Goal: Obtain resource: Download file/media

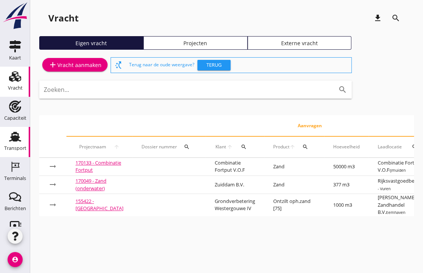
click at [9, 139] on icon "Transport" at bounding box center [15, 137] width 12 height 12
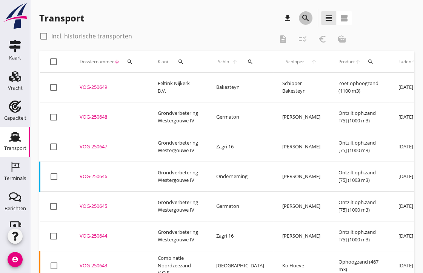
click at [306, 19] on icon "search" at bounding box center [305, 18] width 9 height 9
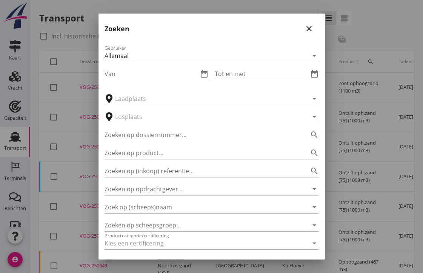
click at [138, 78] on input "Van" at bounding box center [150, 74] width 93 height 12
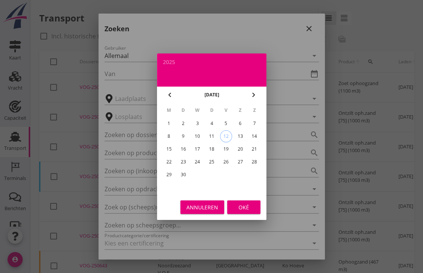
click at [171, 93] on icon "chevron_left" at bounding box center [169, 94] width 9 height 9
click at [177, 125] on div "1" at bounding box center [183, 124] width 12 height 12
type input "[DATE]"
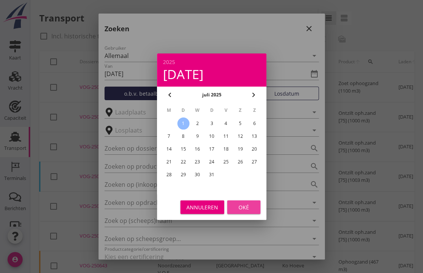
click at [243, 207] on div "Oké" at bounding box center [243, 207] width 21 height 8
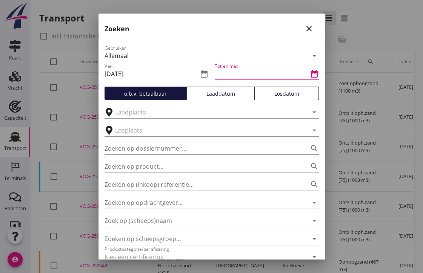
click at [246, 74] on input "Tot en met" at bounding box center [261, 74] width 93 height 12
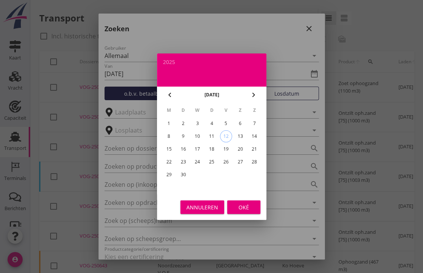
click at [167, 97] on icon "chevron_left" at bounding box center [169, 94] width 9 height 9
click at [210, 174] on div "31" at bounding box center [211, 175] width 12 height 12
type input "[DATE]"
click at [241, 209] on div "Oké" at bounding box center [243, 207] width 21 height 8
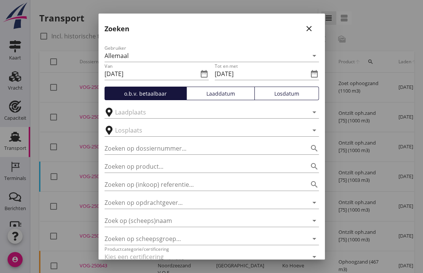
click at [289, 98] on button "Losdatum" at bounding box center [286, 94] width 64 height 14
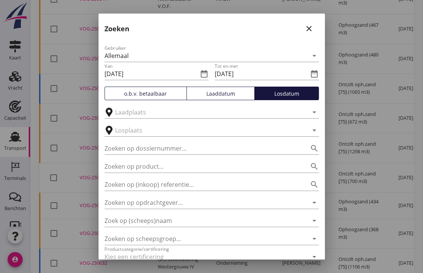
click at [279, 97] on div "Losdatum" at bounding box center [286, 94] width 58 height 8
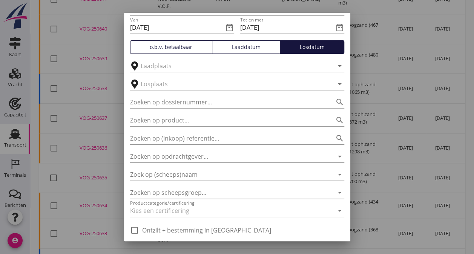
scroll to position [70, 0]
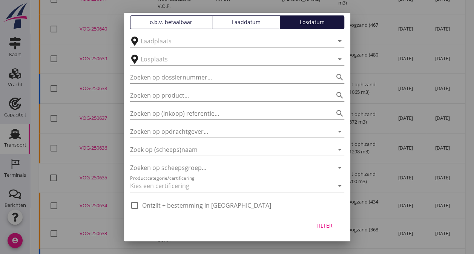
click at [323, 226] on div "Filter" at bounding box center [324, 226] width 21 height 8
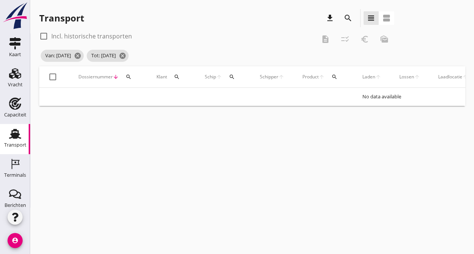
scroll to position [0, 0]
click at [46, 38] on div at bounding box center [43, 36] width 13 height 13
checkbox input "true"
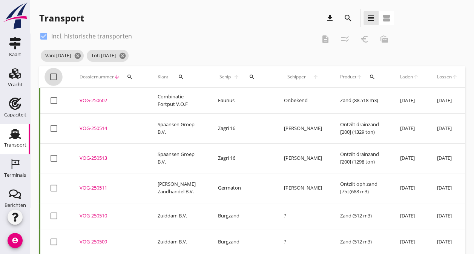
click at [54, 79] on div at bounding box center [53, 76] width 13 height 13
checkbox input "true"
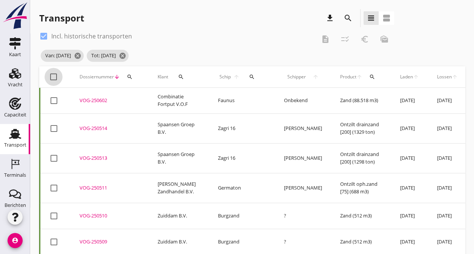
checkbox input "true"
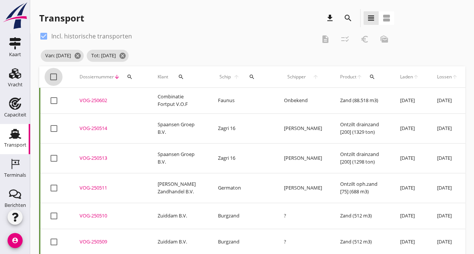
checkbox input "true"
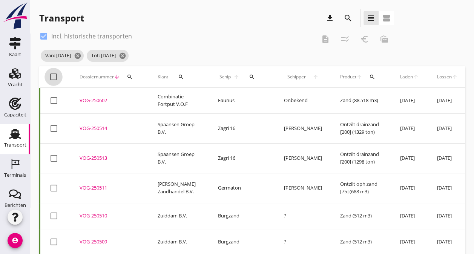
checkbox input "true"
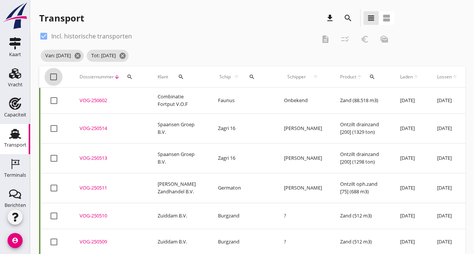
checkbox input "true"
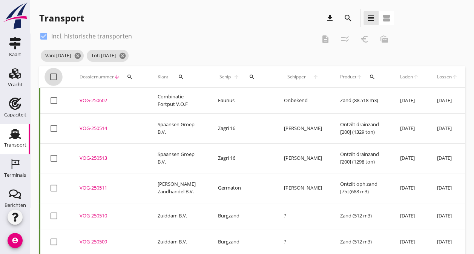
checkbox input "true"
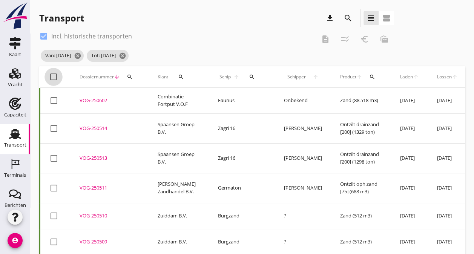
checkbox input "true"
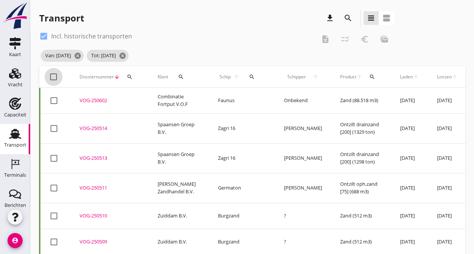
checkbox input "true"
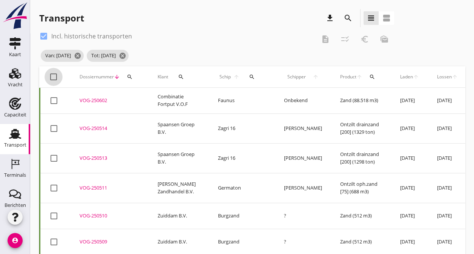
checkbox input "true"
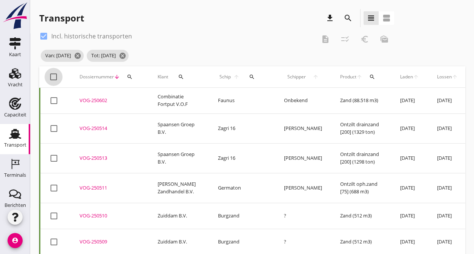
checkbox input "true"
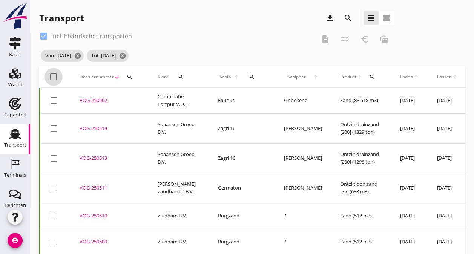
checkbox input "true"
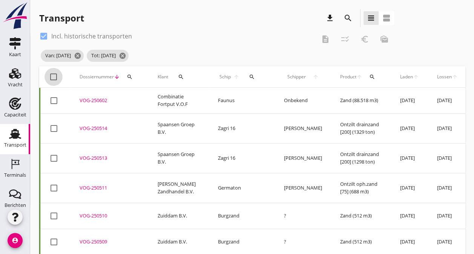
checkbox input "true"
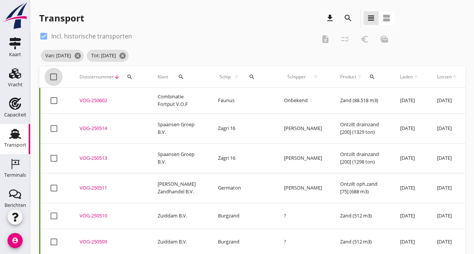
checkbox input "true"
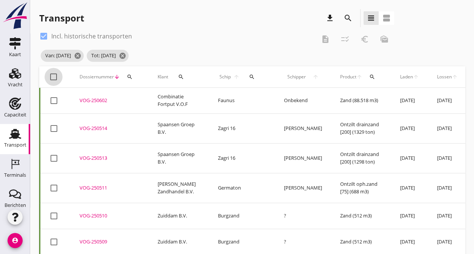
checkbox input "true"
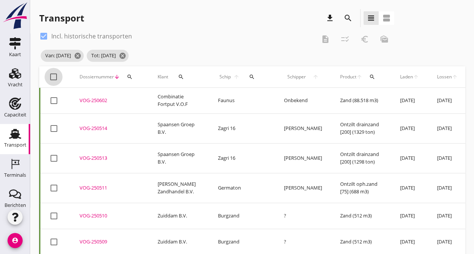
checkbox input "true"
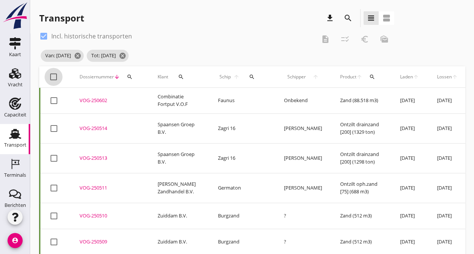
checkbox input "true"
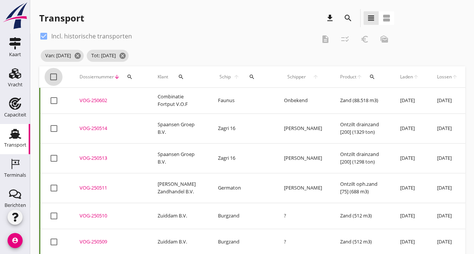
checkbox input "true"
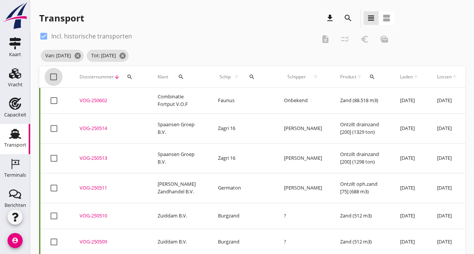
checkbox input "true"
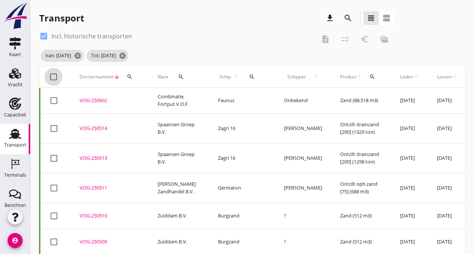
checkbox input "true"
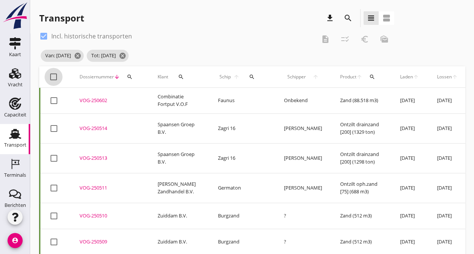
checkbox input "true"
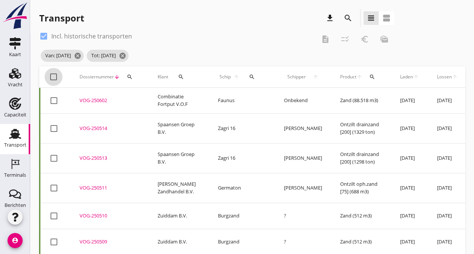
checkbox input "true"
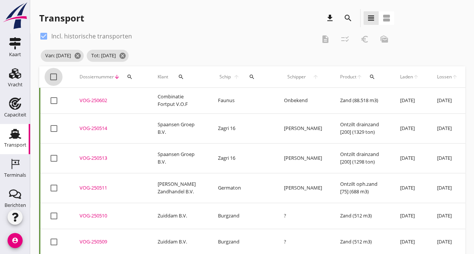
checkbox input "true"
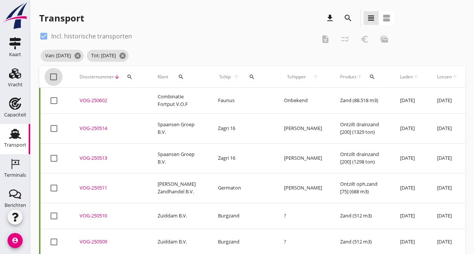
checkbox input "true"
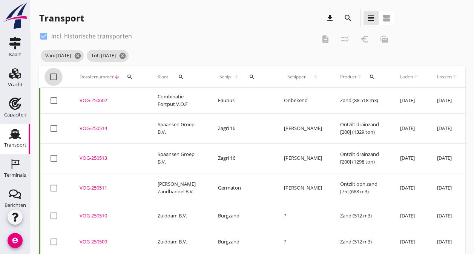
checkbox input "true"
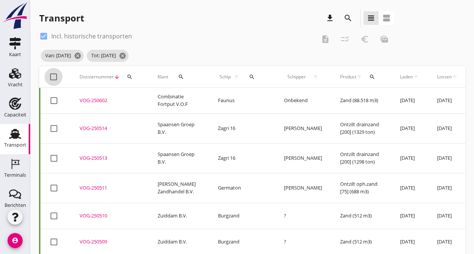
checkbox input "true"
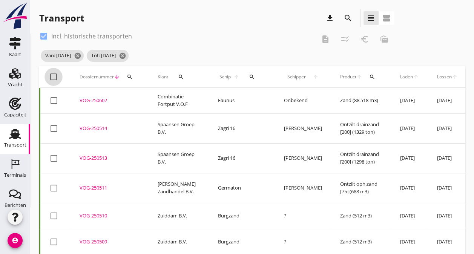
checkbox input "true"
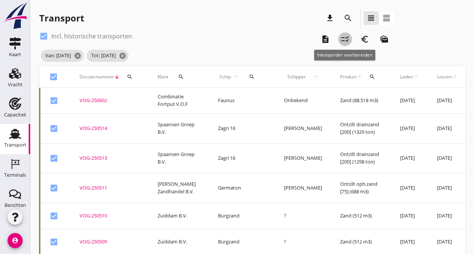
click at [348, 41] on icon "checklist_rtl" at bounding box center [344, 39] width 9 height 9
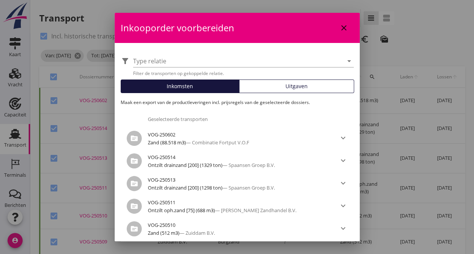
click at [291, 86] on span "Uitgaven" at bounding box center [296, 86] width 22 height 8
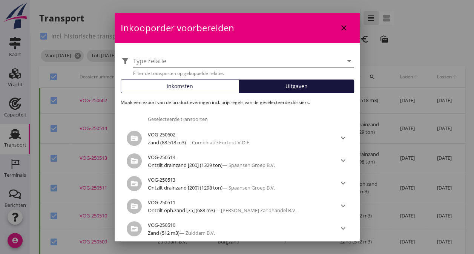
click at [345, 60] on icon "arrow_drop_down" at bounding box center [349, 61] width 9 height 9
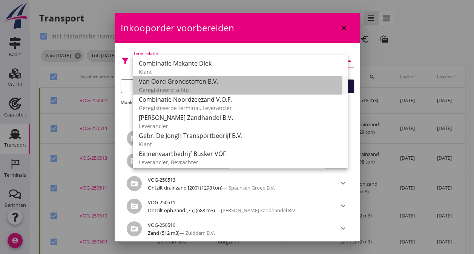
click at [161, 89] on div "Geregistreerd schip" at bounding box center [240, 90] width 203 height 8
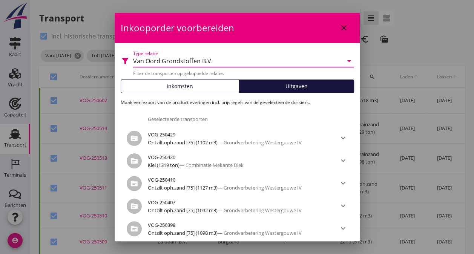
click at [343, 60] on div "arrow_drop_down" at bounding box center [348, 61] width 11 height 9
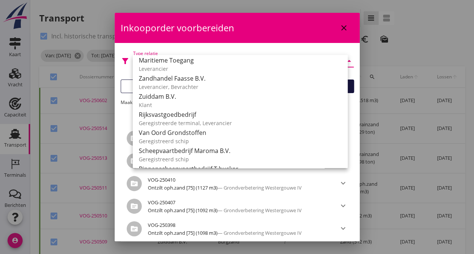
scroll to position [151, 0]
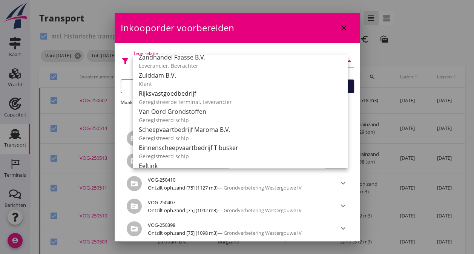
click at [187, 118] on div "Geregistreerd schip" at bounding box center [240, 120] width 203 height 8
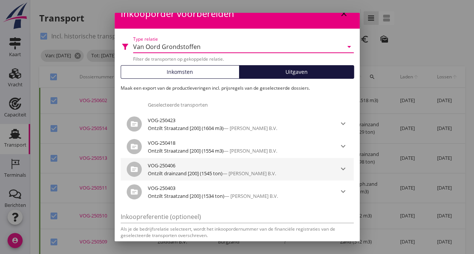
scroll to position [0, 0]
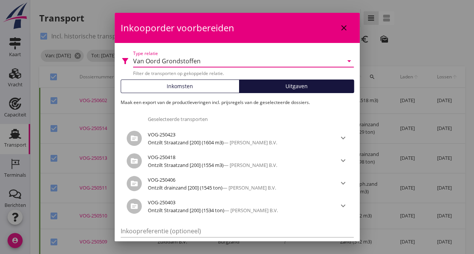
click at [282, 66] on div "Van Oord Grondstoffen" at bounding box center [238, 61] width 210 height 12
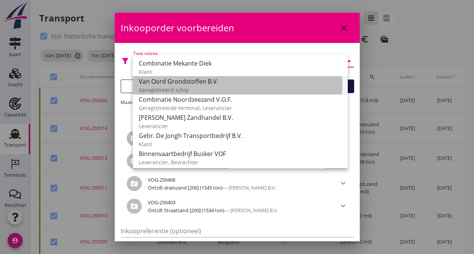
click at [164, 90] on div "Geregistreerd schip" at bounding box center [240, 90] width 203 height 8
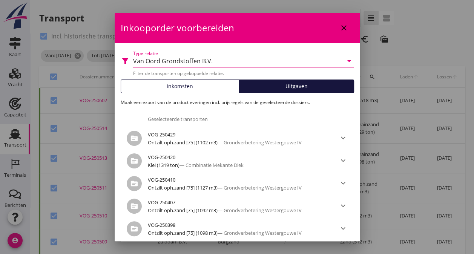
click at [272, 60] on div "Van Oord Grondstoffen B.V." at bounding box center [238, 61] width 210 height 12
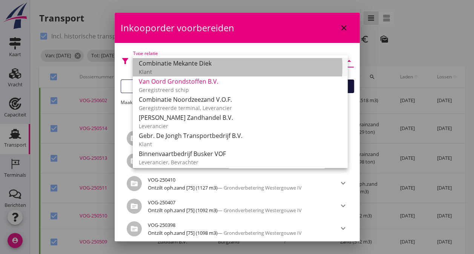
click at [251, 59] on div "Combinatie Mekante Diek" at bounding box center [240, 63] width 203 height 9
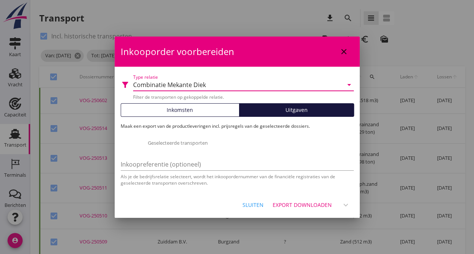
click at [230, 87] on div "Combinatie Mekante Diek" at bounding box center [238, 85] width 210 height 12
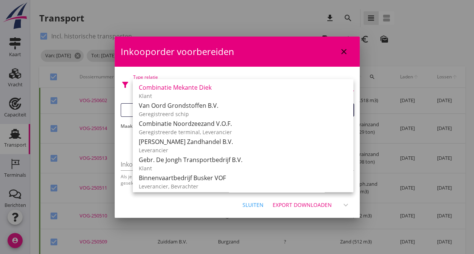
click at [232, 74] on div "filter_alt Type relatie Combinatie Mekante Diek arrow_drop_down Filter de trans…" at bounding box center [237, 130] width 245 height 126
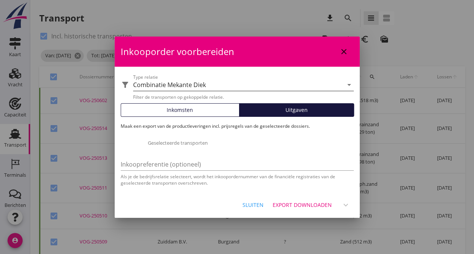
drag, startPoint x: 224, startPoint y: 84, endPoint x: 183, endPoint y: 83, distance: 41.1
click at [183, 83] on div "Combinatie Mekante Diek" at bounding box center [238, 85] width 210 height 12
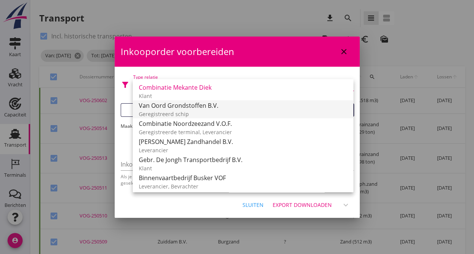
click at [204, 110] on div "Geregistreerd schip" at bounding box center [243, 114] width 208 height 8
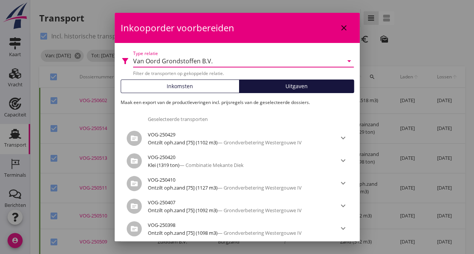
click at [208, 64] on div "Van Oord Grondstoffen B.V." at bounding box center [173, 61] width 80 height 7
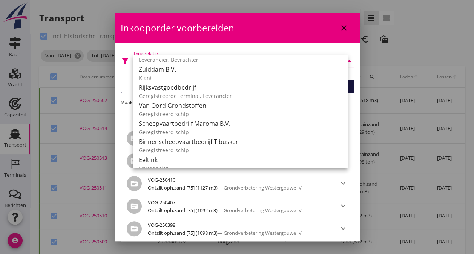
scroll to position [255, 0]
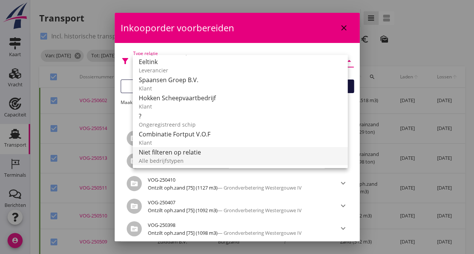
click at [188, 155] on div "Niet filteren op relatie" at bounding box center [240, 152] width 203 height 9
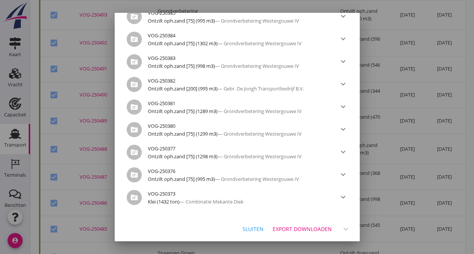
scroll to position [679, 0]
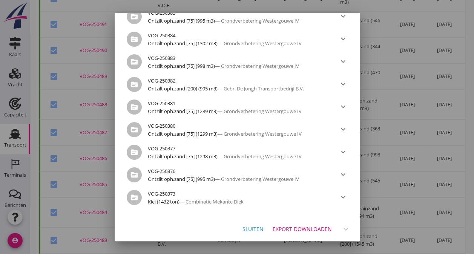
click at [302, 230] on div "Export downloaden" at bounding box center [302, 229] width 59 height 8
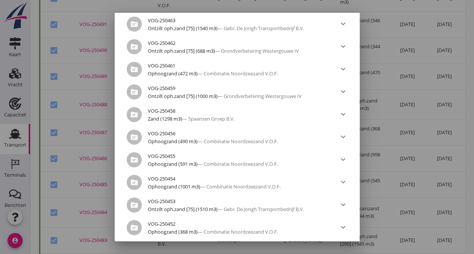
scroll to position [0, 0]
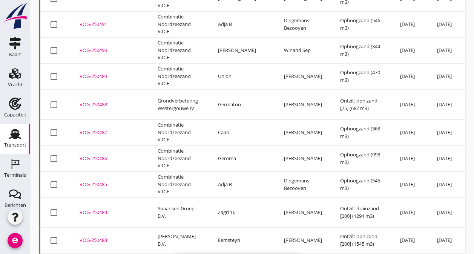
checkbox input "false"
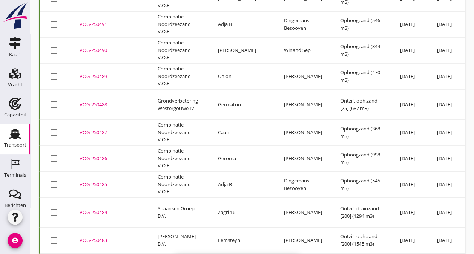
checkbox input "false"
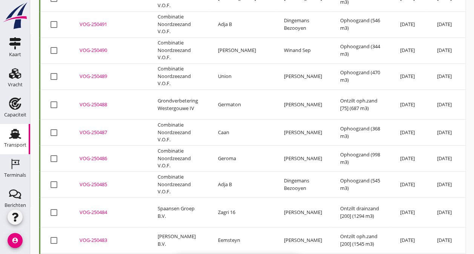
checkbox input "false"
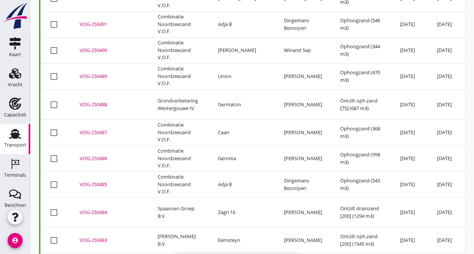
checkbox input "false"
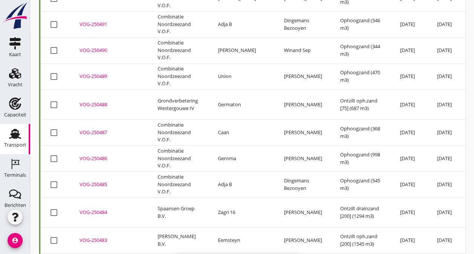
checkbox input "false"
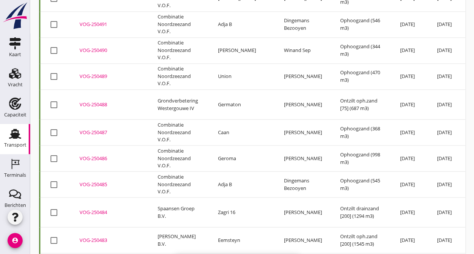
checkbox input "false"
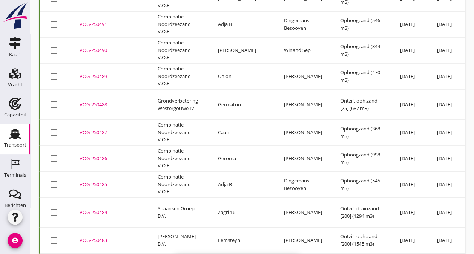
checkbox input "false"
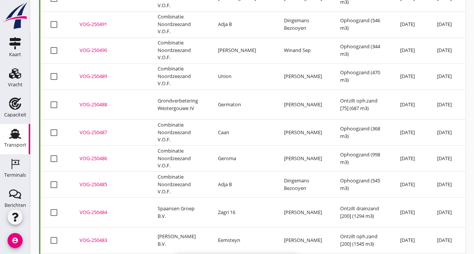
checkbox input "false"
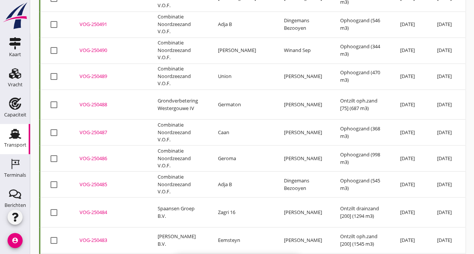
checkbox input "false"
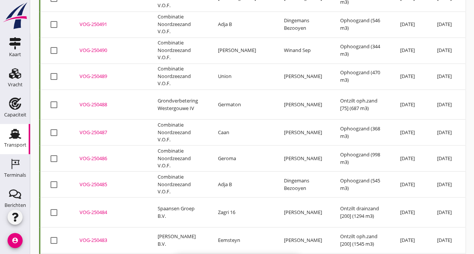
checkbox input "false"
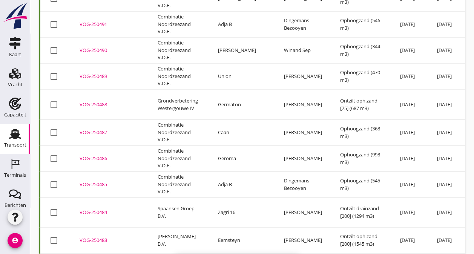
checkbox input "false"
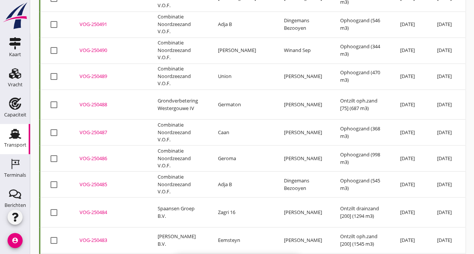
checkbox input "false"
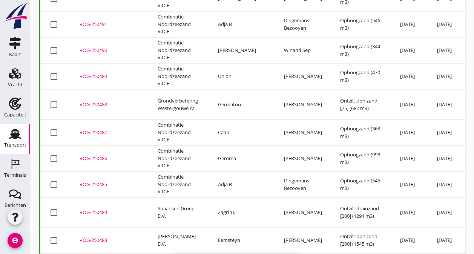
checkbox input "false"
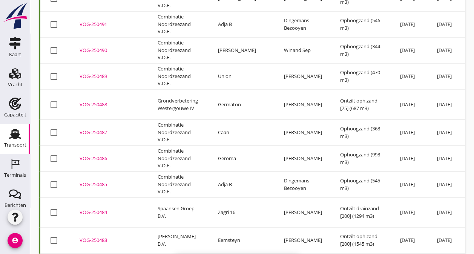
checkbox input "false"
